Goal: Ask a question: Seek information or help from site administrators or community

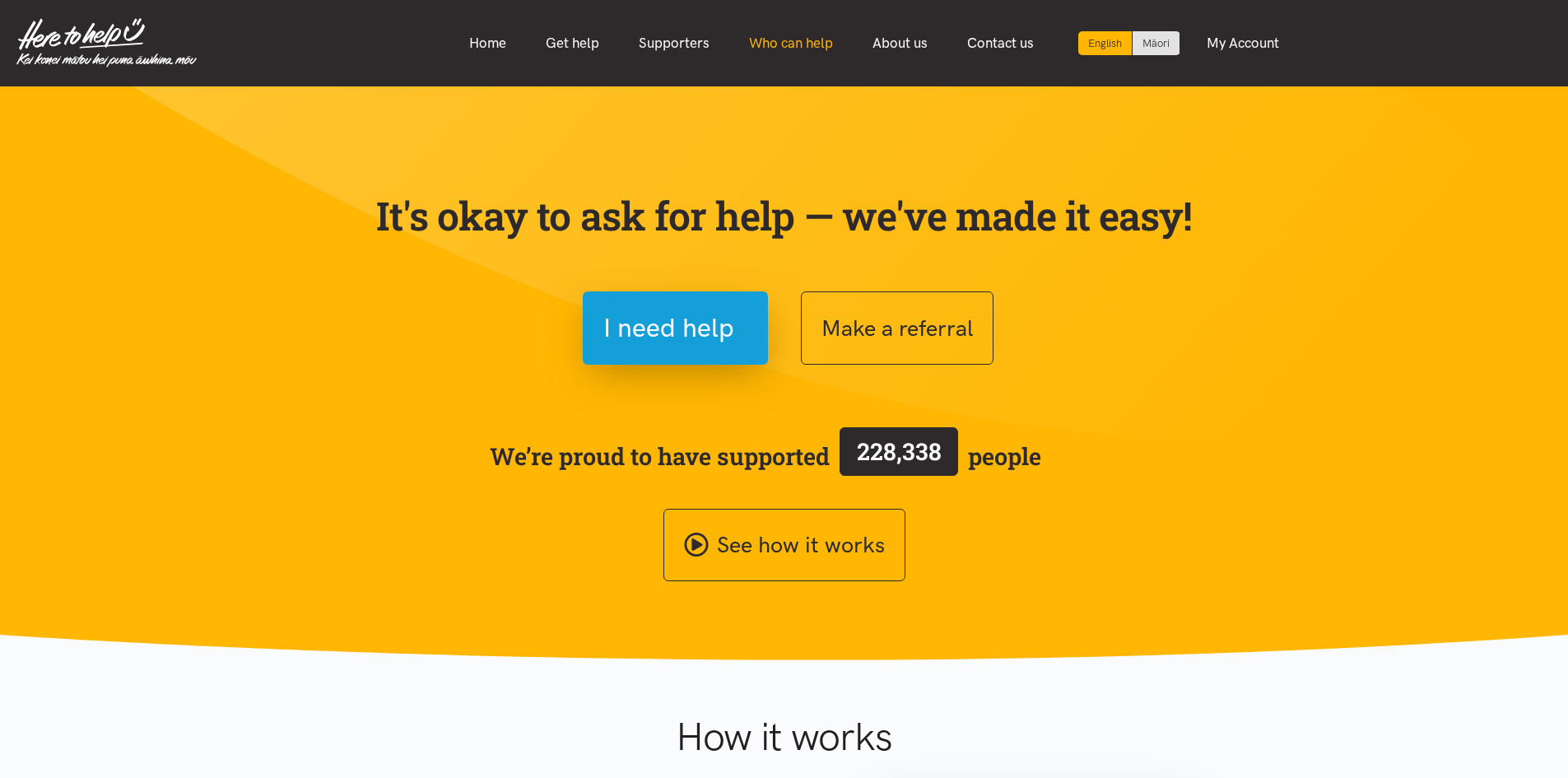
click at [809, 42] on link "Who can help" at bounding box center [791, 42] width 123 height 36
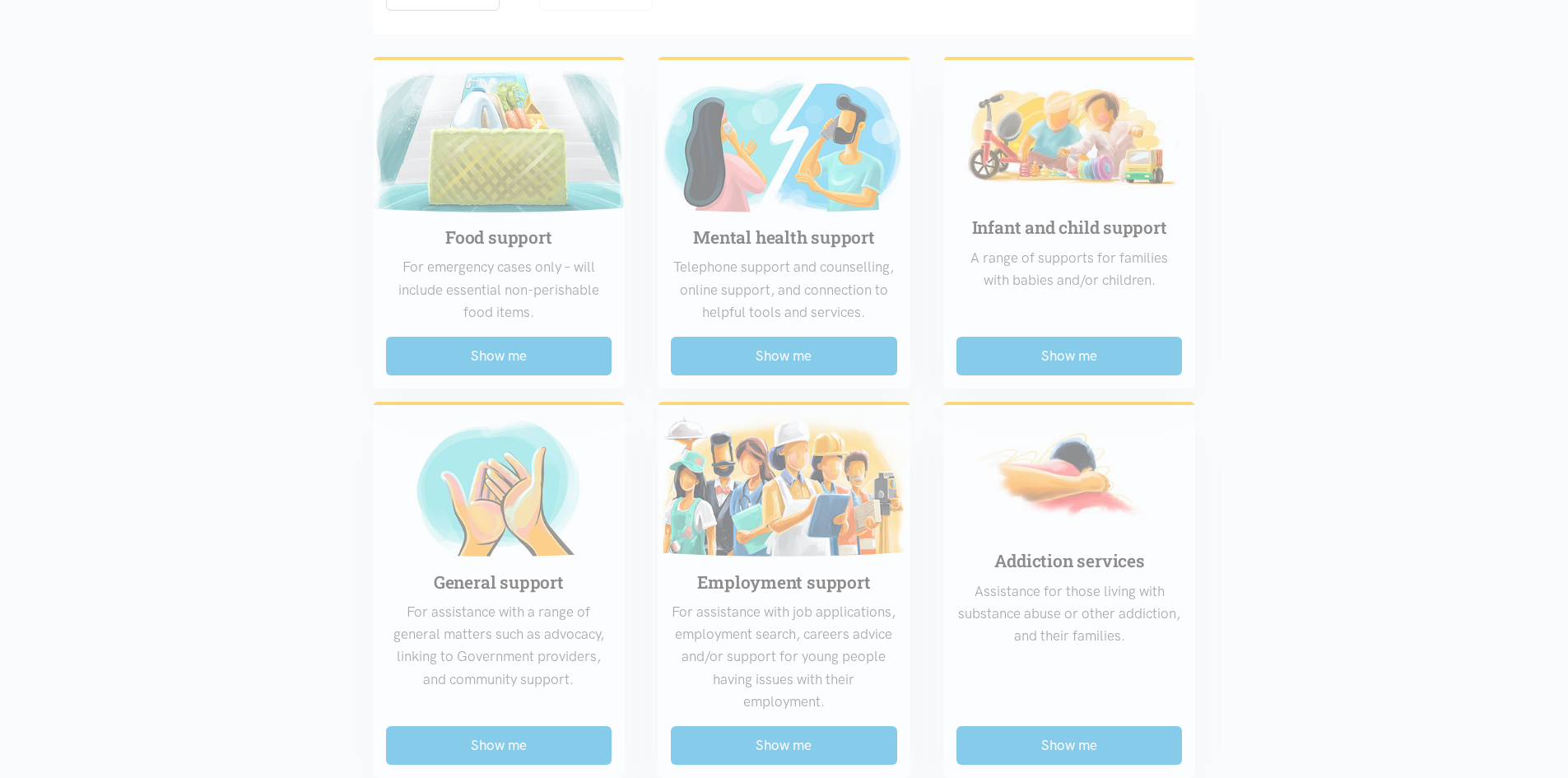
scroll to position [411, 0]
click at [488, 350] on div "Food support For emergency cases only – will include essential non-perishable f…" at bounding box center [784, 755] width 856 height 1425
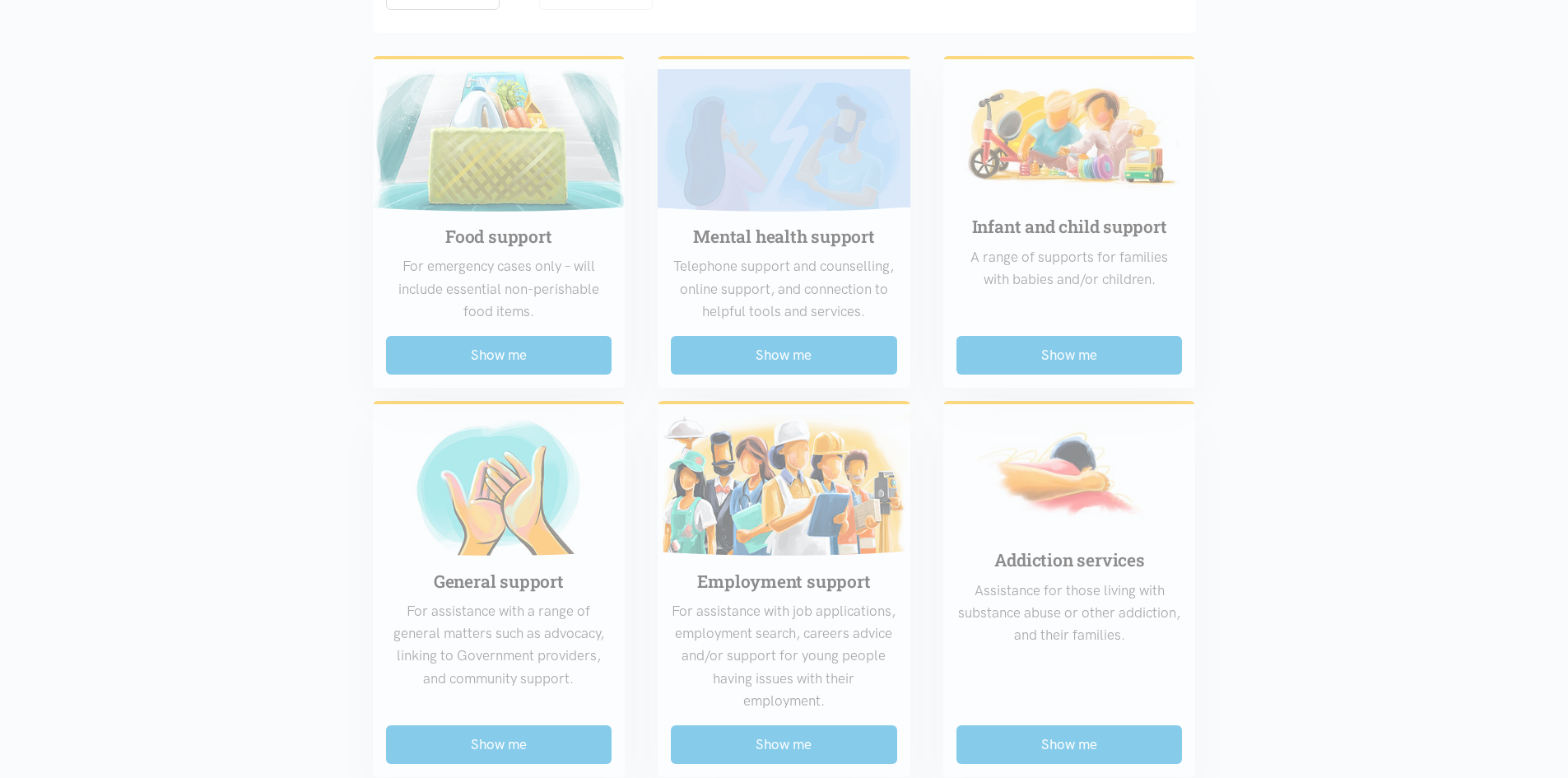
click at [486, 349] on div "Food support For emergency cases only – will include essential non-perishable f…" at bounding box center [784, 755] width 856 height 1425
click at [486, 352] on div "Food support For emergency cases only – will include essential non-perishable f…" at bounding box center [784, 755] width 856 height 1425
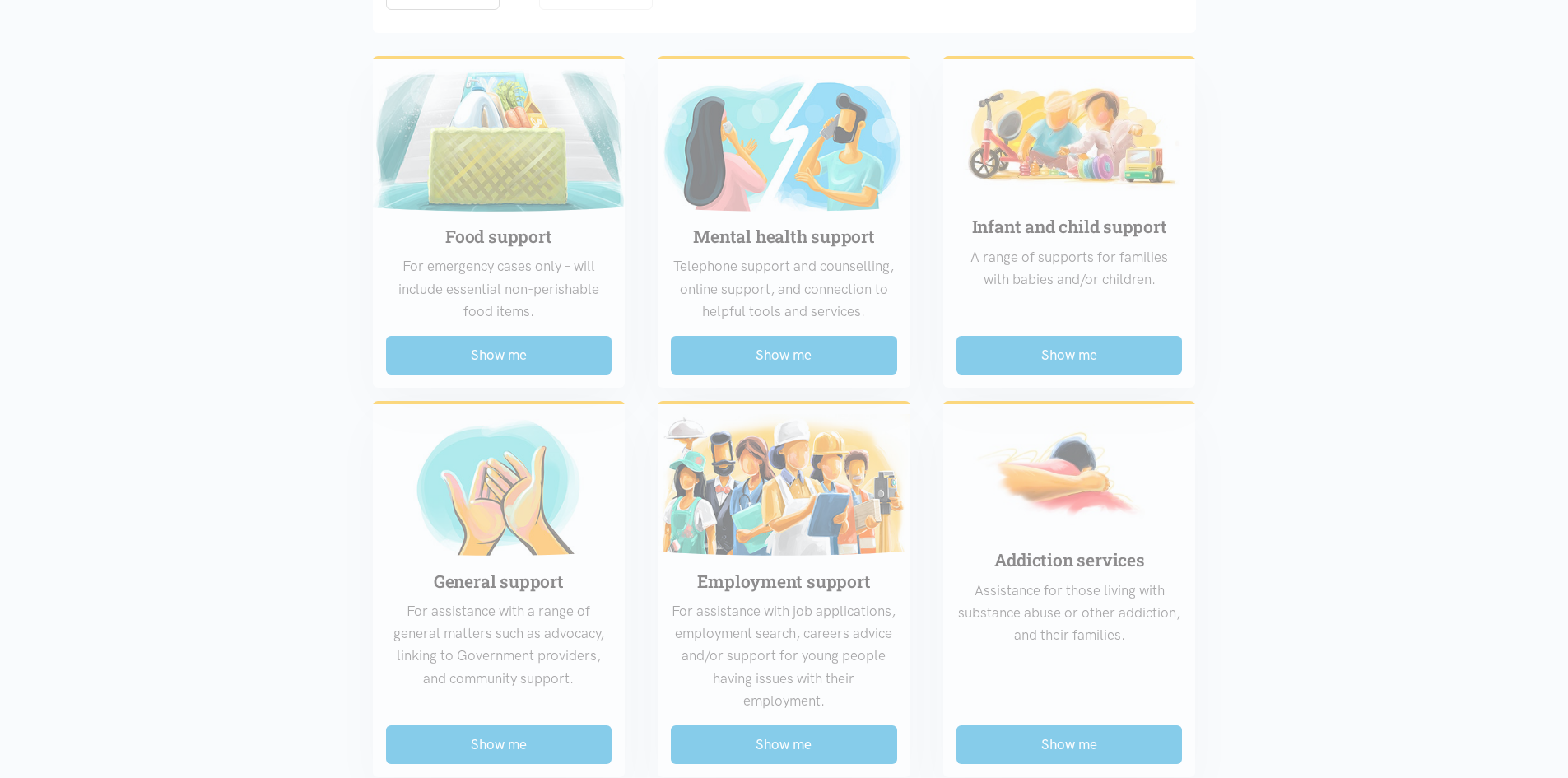
drag, startPoint x: 486, startPoint y: 352, endPoint x: 786, endPoint y: 382, distance: 301.5
click at [496, 361] on div "Food support For emergency cases only – will include essential non-perishable f…" at bounding box center [784, 755] width 856 height 1425
click at [786, 380] on div "Food support For emergency cases only – will include essential non-perishable f…" at bounding box center [784, 755] width 856 height 1425
click at [791, 326] on div "Food support For emergency cases only – will include essential non-perishable f…" at bounding box center [784, 755] width 856 height 1425
click at [763, 347] on div "Food support For emergency cases only – will include essential non-perishable f…" at bounding box center [784, 755] width 856 height 1425
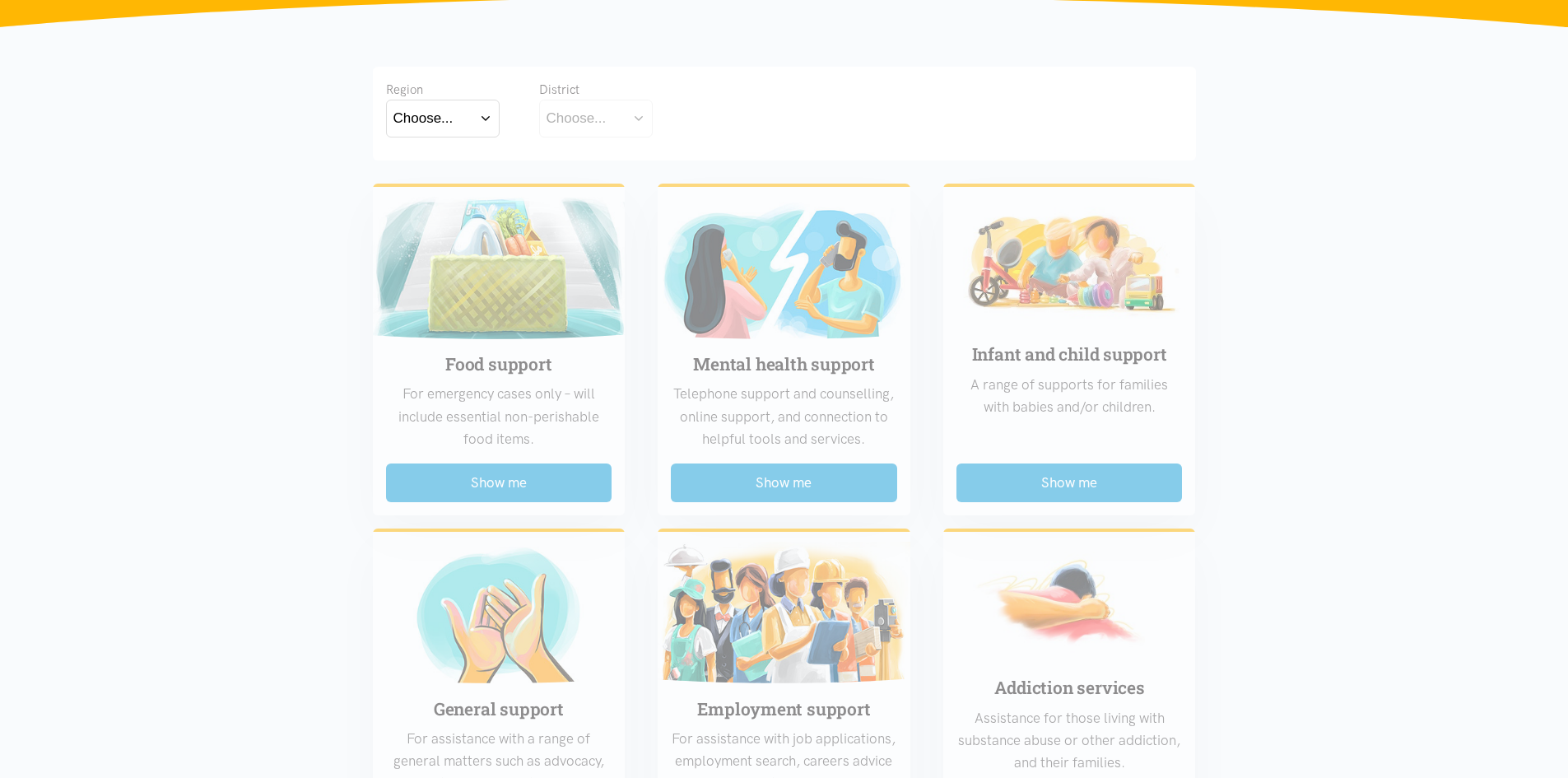
scroll to position [165, 0]
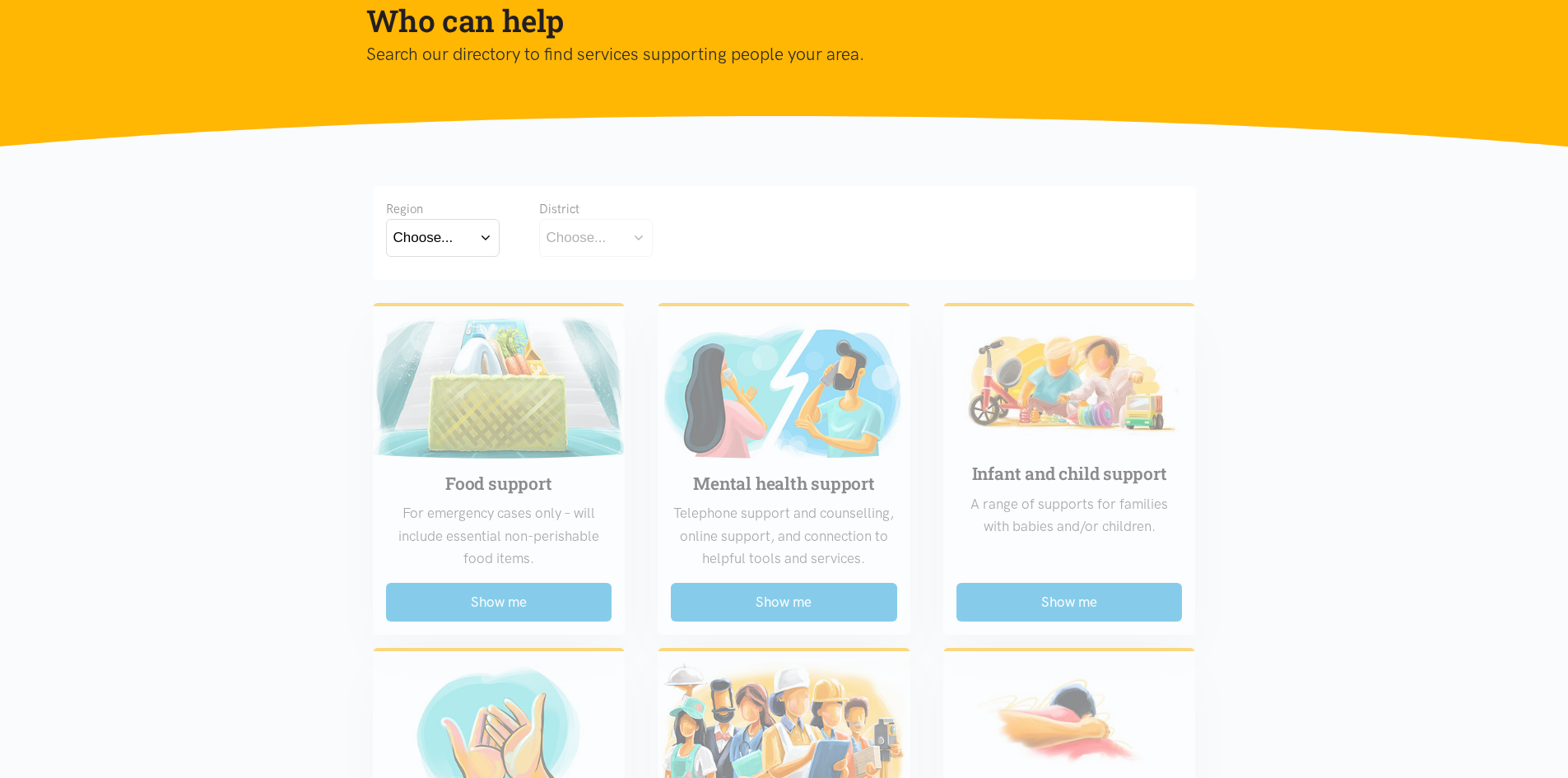
click at [444, 245] on div "Choose..." at bounding box center [424, 237] width 60 height 22
click at [774, 250] on div "Region Choose... Bay of Plenty Waikato District Choose..." at bounding box center [784, 229] width 797 height 61
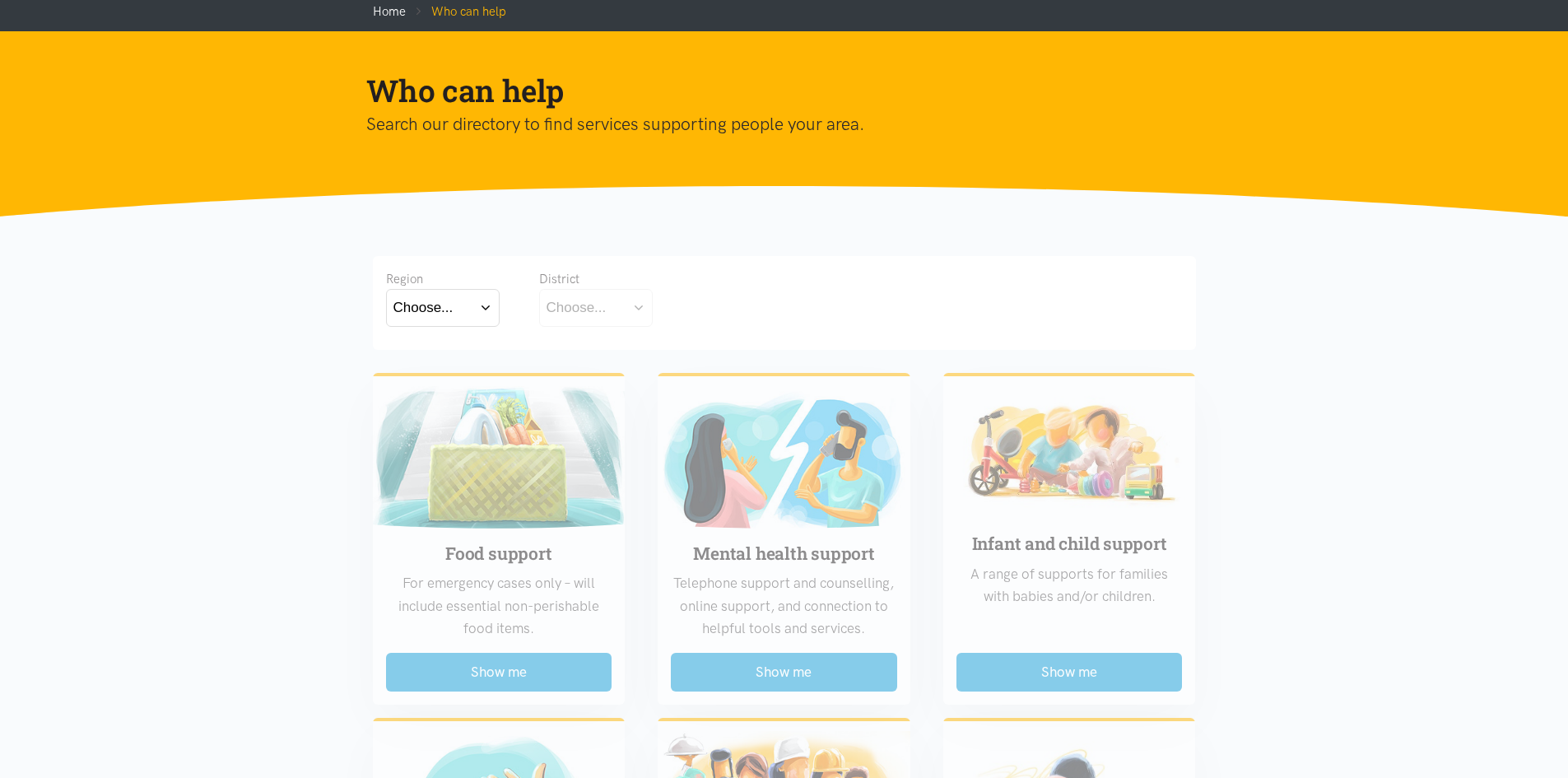
scroll to position [0, 0]
